Goal: Task Accomplishment & Management: Manage account settings

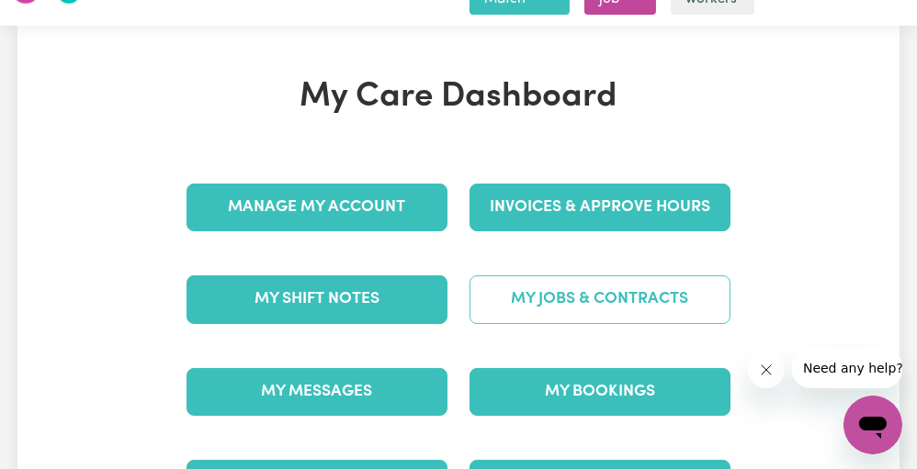
scroll to position [47, 0]
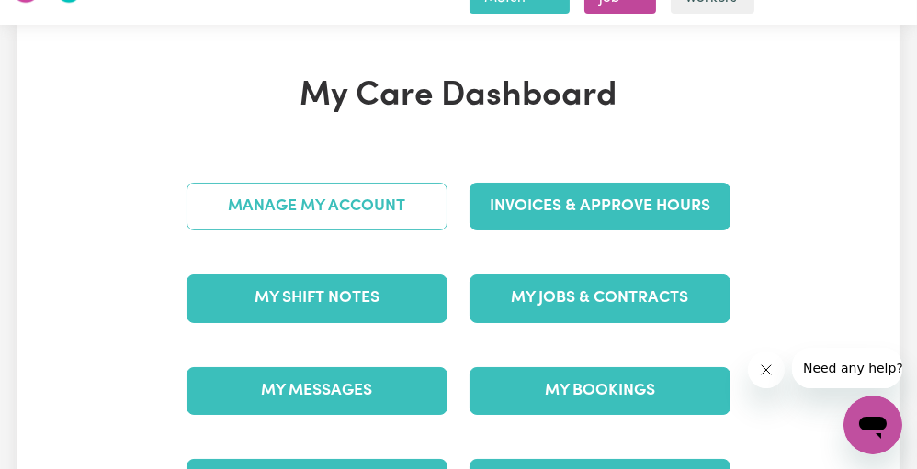
click at [364, 202] on link "Manage My Account" at bounding box center [316, 207] width 261 height 48
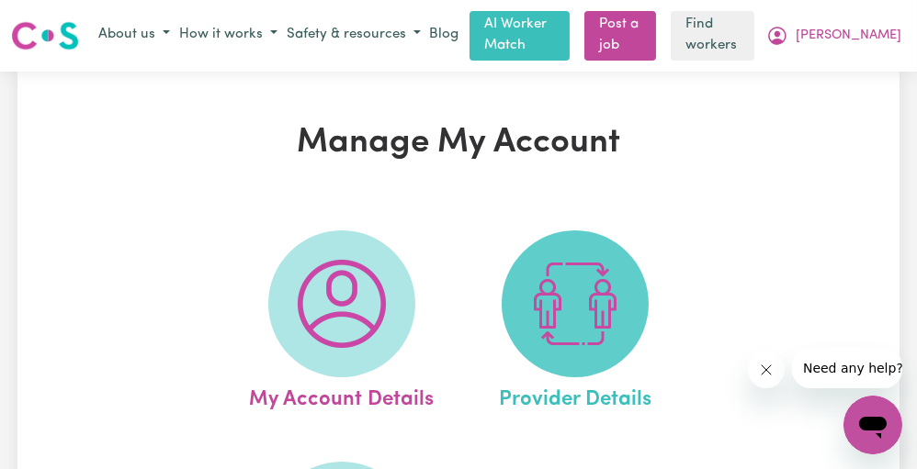
click at [541, 290] on img at bounding box center [575, 304] width 88 height 88
select select "NDIS_FUNDING_PLAN_MANAGED"
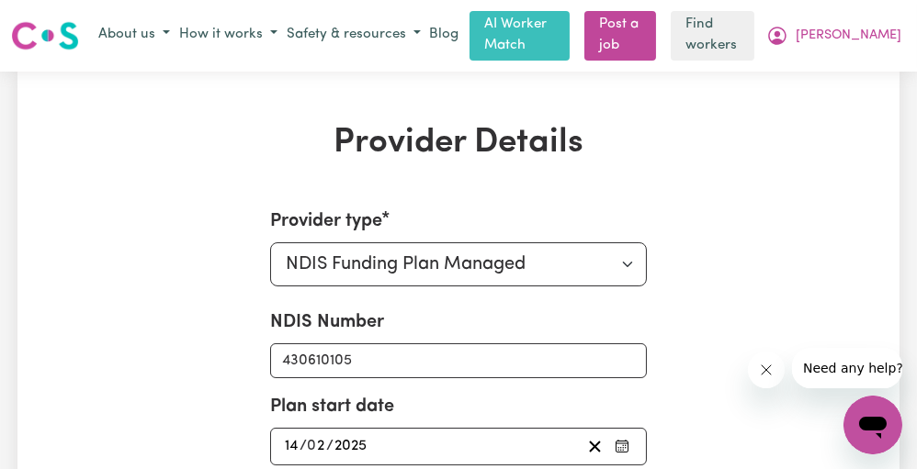
click at [873, 12] on div "About us How it works Safety & resources Blog AI Worker Match Post a job Find w…" at bounding box center [500, 36] width 812 height 50
click at [858, 48] on button "[PERSON_NAME]" at bounding box center [833, 35] width 144 height 31
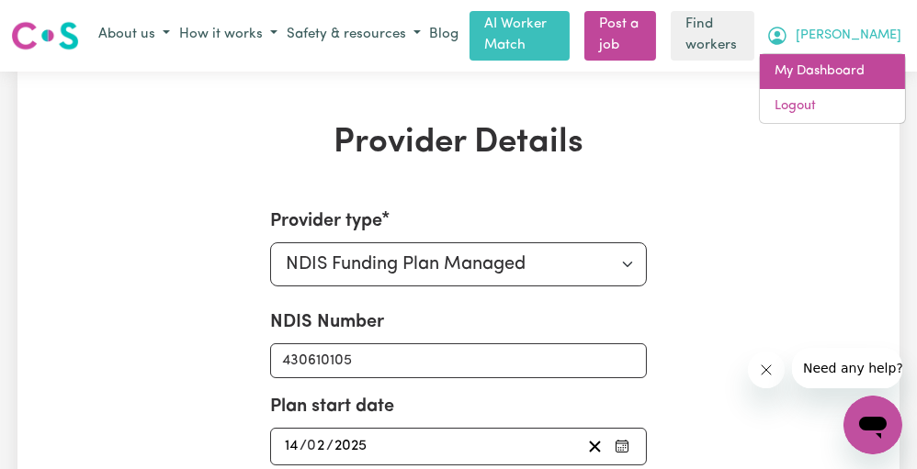
click at [847, 64] on link "My Dashboard" at bounding box center [832, 71] width 145 height 35
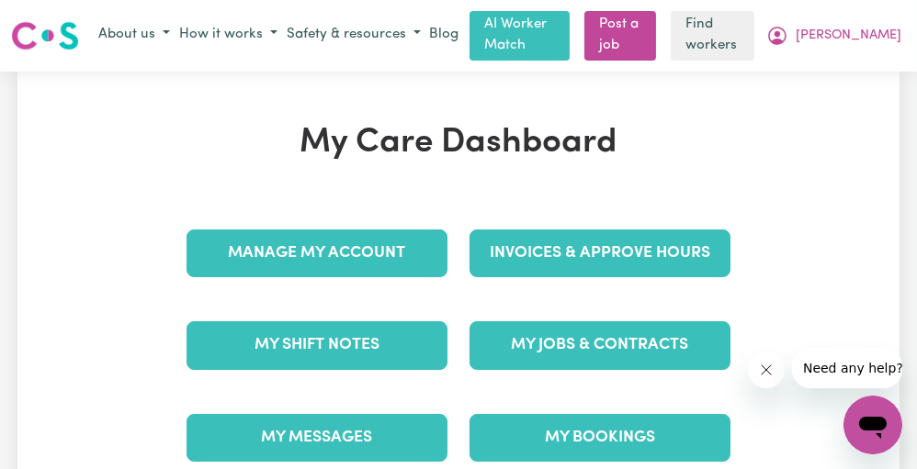
click at [372, 215] on div "Manage My Account" at bounding box center [316, 254] width 283 height 92
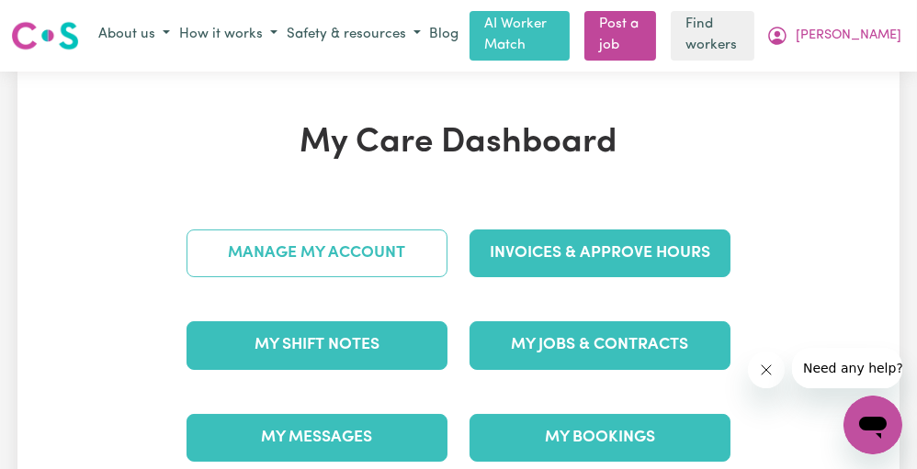
click at [360, 241] on link "Manage My Account" at bounding box center [316, 254] width 261 height 48
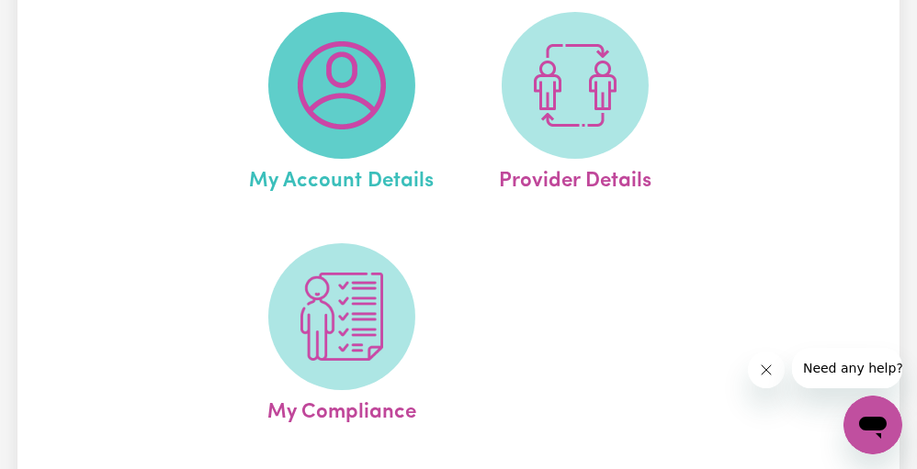
click at [335, 317] on img at bounding box center [342, 317] width 88 height 88
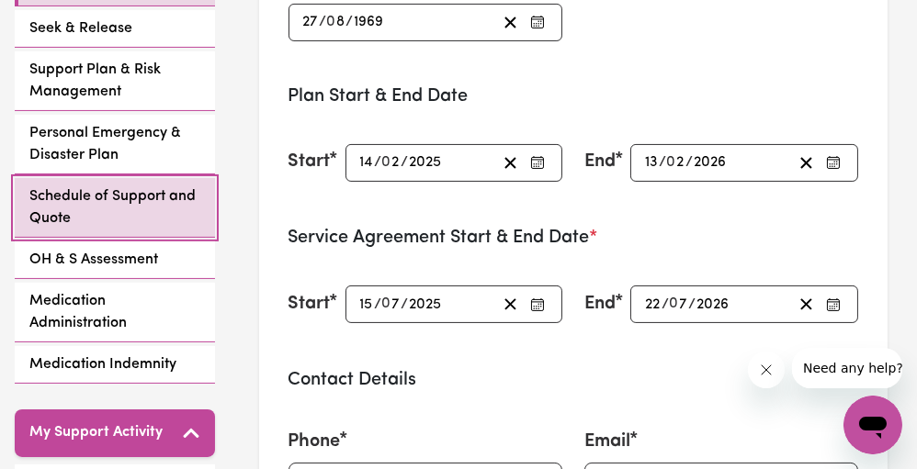
click at [132, 186] on span "Schedule of Support and Quote" at bounding box center [114, 208] width 171 height 44
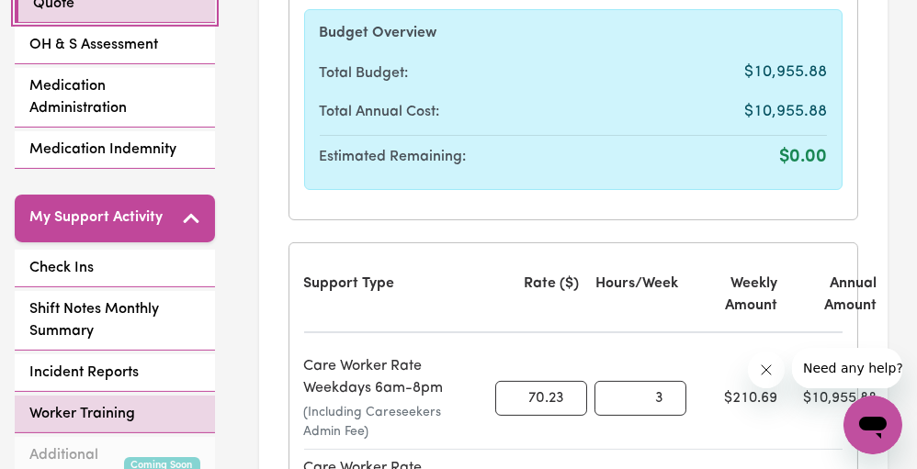
scroll to position [737, 0]
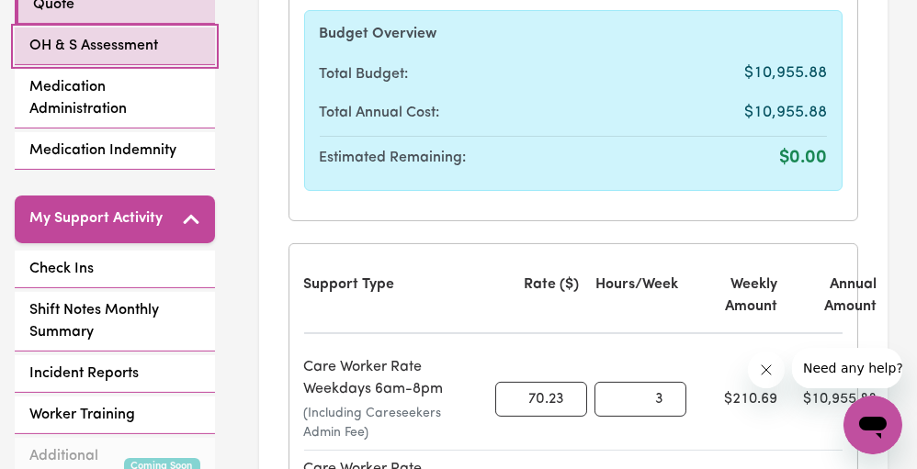
click at [114, 35] on span "OH & S Assessment" at bounding box center [93, 46] width 129 height 22
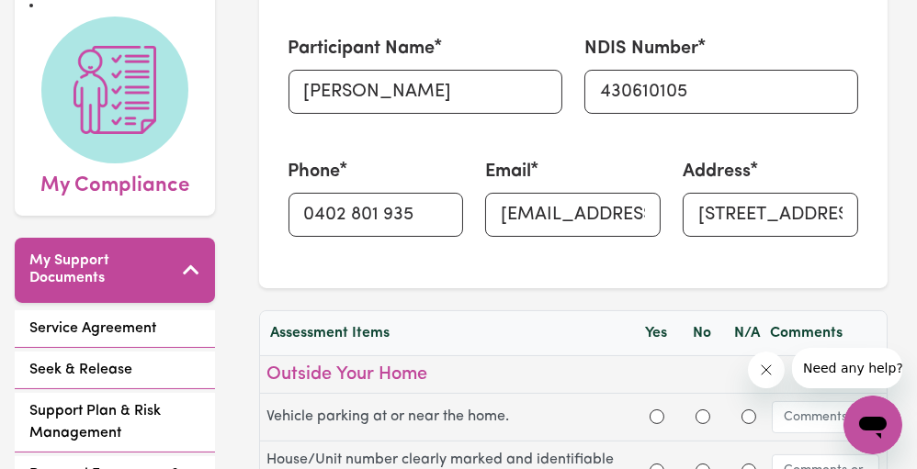
scroll to position [276, 0]
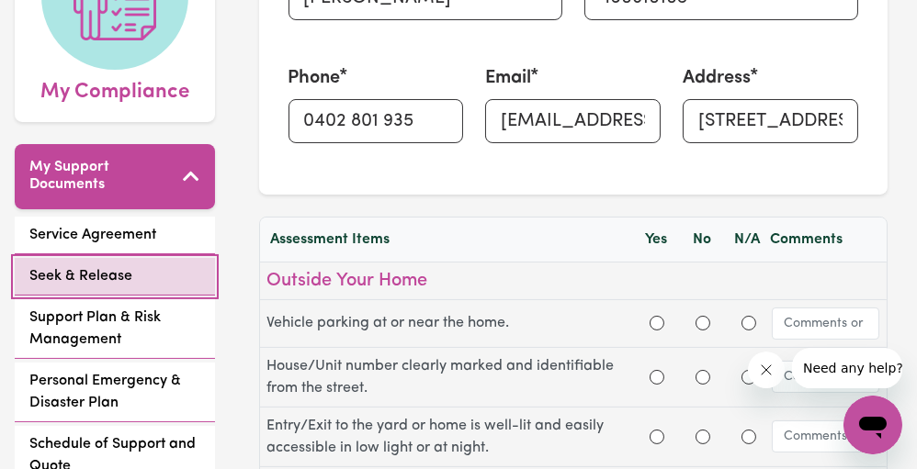
click at [135, 258] on link "Seek & Release" at bounding box center [115, 277] width 200 height 38
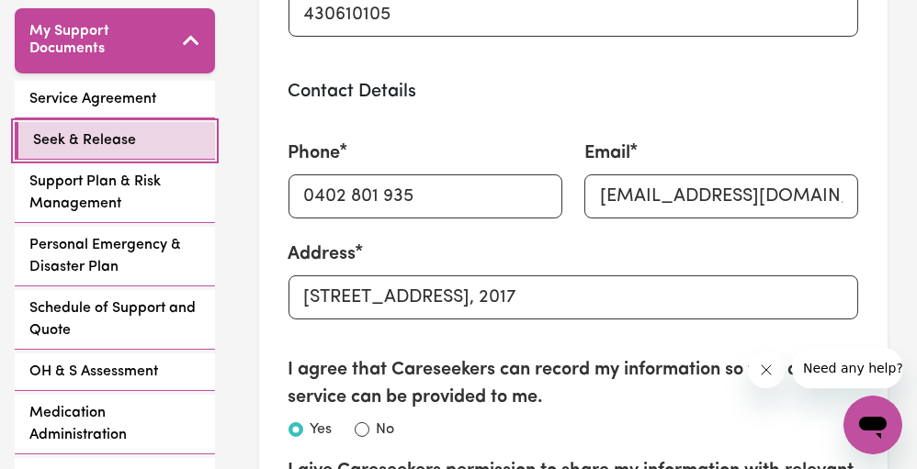
scroll to position [404, 0]
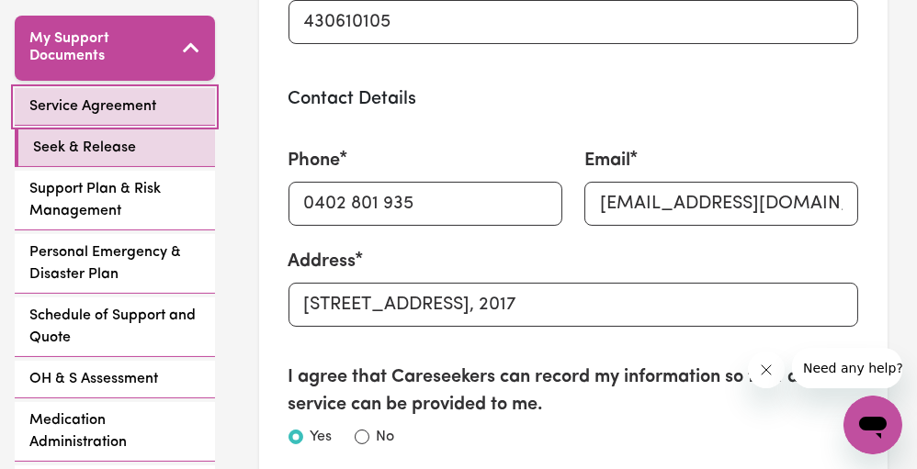
click at [161, 88] on link "Service Agreement" at bounding box center [115, 107] width 200 height 38
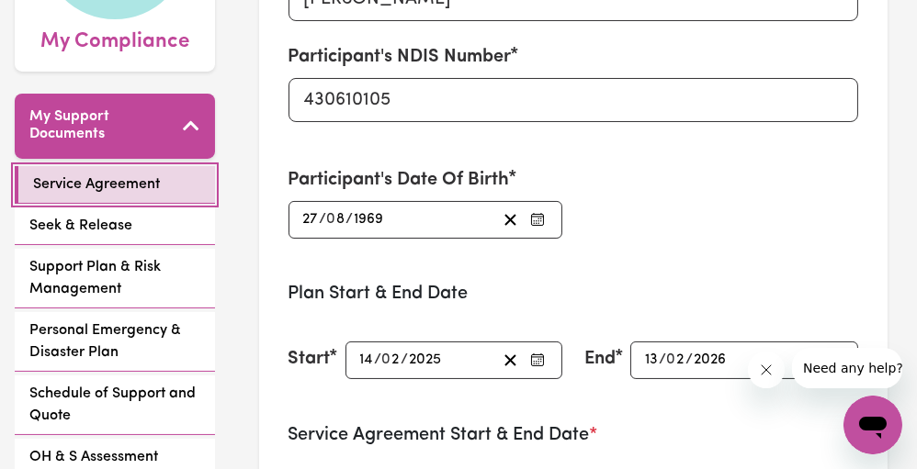
click at [161, 94] on div "My Support Documents Service Agreement Seek & Release Support Plan & Risk Manag…" at bounding box center [115, 339] width 200 height 490
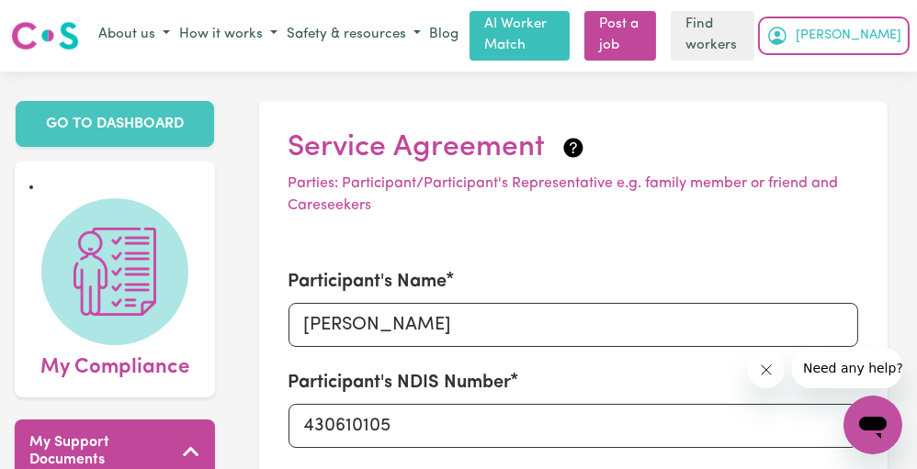
click at [871, 33] on span "[PERSON_NAME]" at bounding box center [848, 36] width 106 height 20
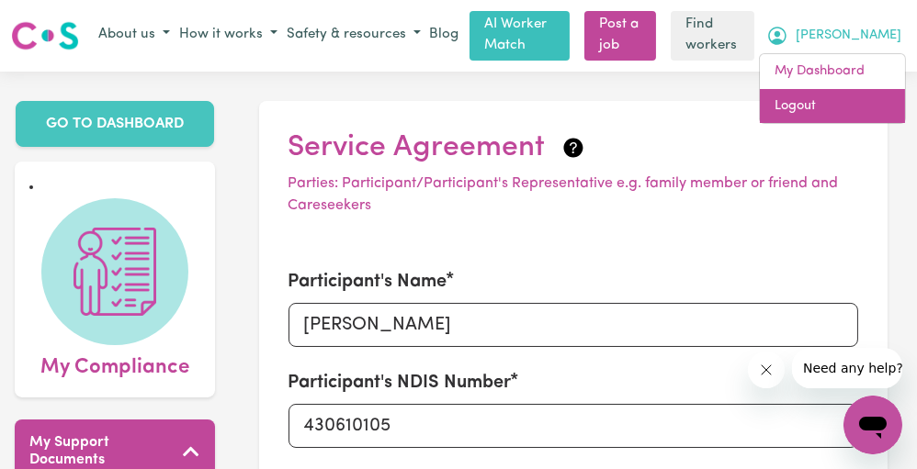
click at [832, 94] on link "Logout" at bounding box center [832, 106] width 145 height 35
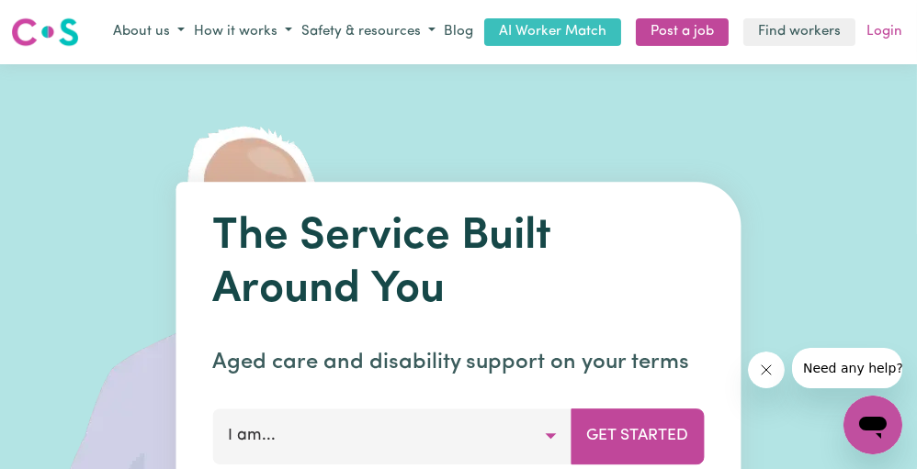
click at [895, 27] on link "Login" at bounding box center [883, 32] width 43 height 28
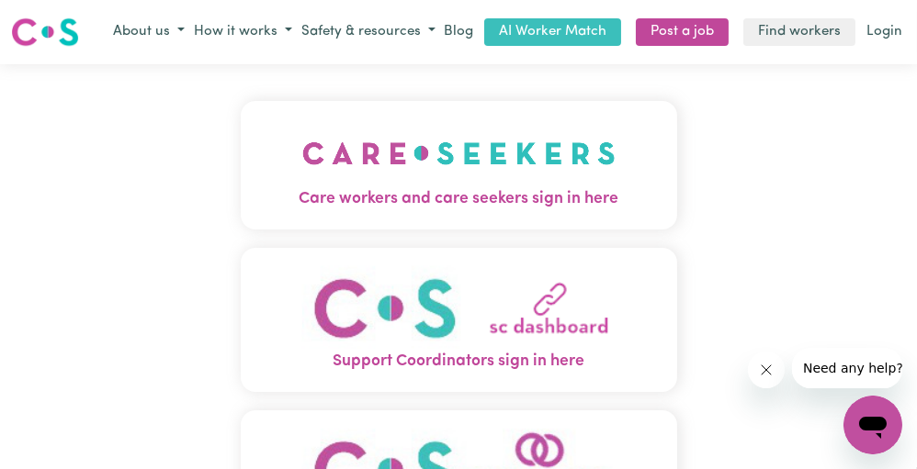
click at [454, 174] on img "Care workers and care seekers sign in here" at bounding box center [458, 153] width 313 height 68
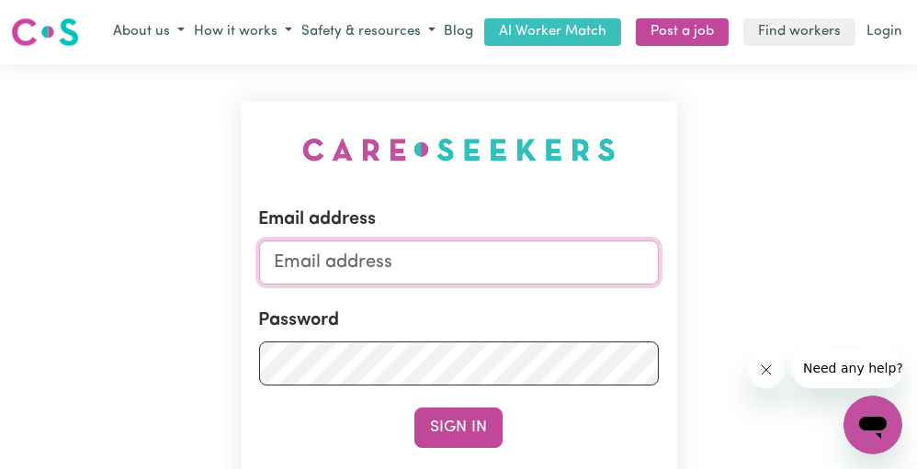
click at [380, 245] on input "Email address" at bounding box center [458, 263] width 399 height 44
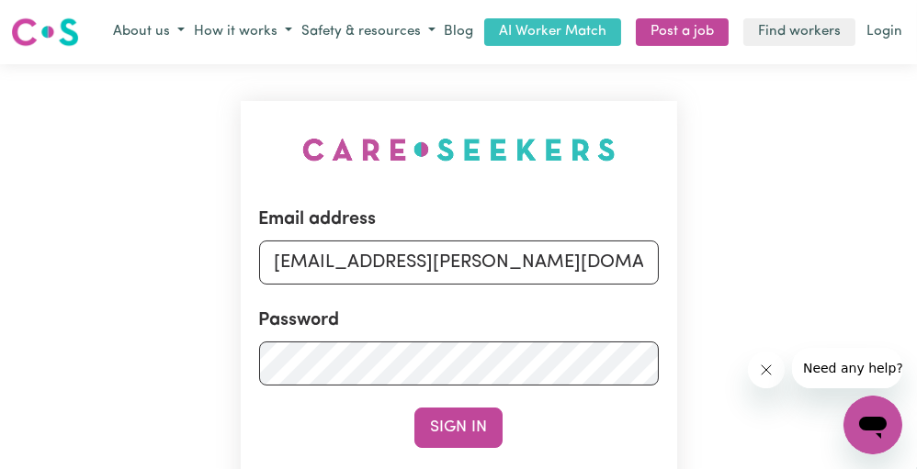
drag, startPoint x: 370, startPoint y: 264, endPoint x: 698, endPoint y: 321, distance: 332.8
click at [698, 321] on div "Email address [EMAIL_ADDRESS][PERSON_NAME][DOMAIN_NAME] Password Sign In Regist…" at bounding box center [458, 376] width 917 height 624
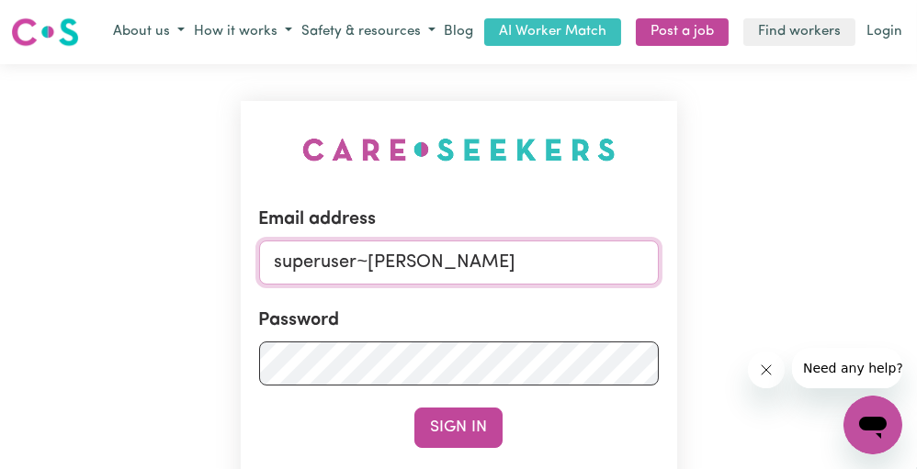
drag, startPoint x: 370, startPoint y: 266, endPoint x: 792, endPoint y: 269, distance: 421.5
click at [792, 269] on div "Email address superuser~[PERSON_NAME] Password Sign In Register as a care seeke…" at bounding box center [458, 376] width 917 height 624
paste input "[EMAIL_ADDRESS][DOMAIN_NAME]"
type input "[EMAIL_ADDRESS][DOMAIN_NAME]"
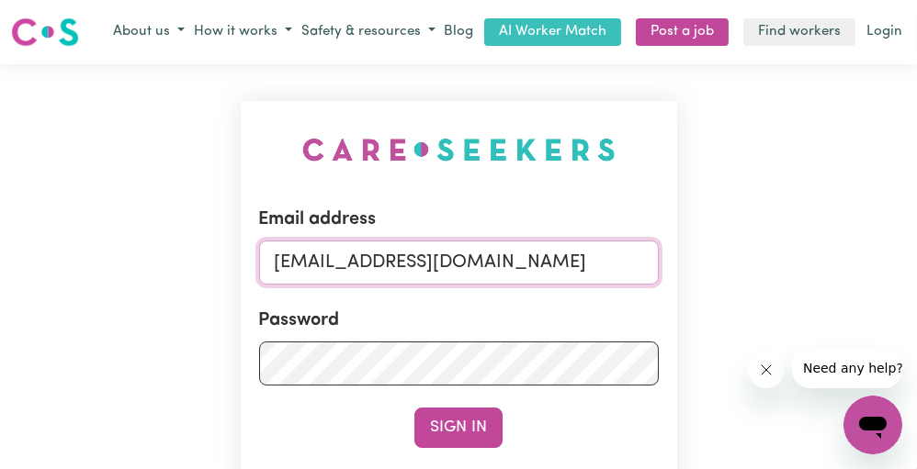
click at [414, 408] on button "Sign In" at bounding box center [458, 428] width 88 height 40
